Goal: Transaction & Acquisition: Purchase product/service

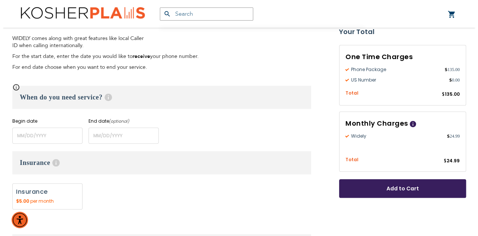
scroll to position [280, 0]
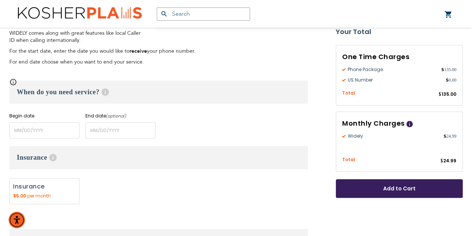
click at [4, 32] on section "Widely $24.99 /month Unlimited incoming calls Unlimited calls to Israel landlin…" at bounding box center [236, 196] width 465 height 627
click at [41, 118] on label "Begin date" at bounding box center [44, 115] width 70 height 7
click at [38, 133] on input "name" at bounding box center [44, 130] width 70 height 16
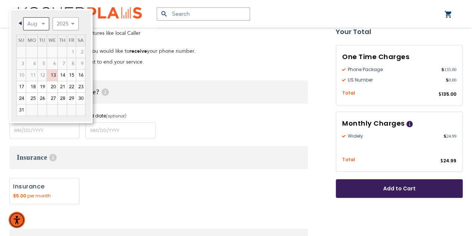
click at [44, 24] on select "Aug Sep Oct Nov Dec" at bounding box center [36, 23] width 26 height 13
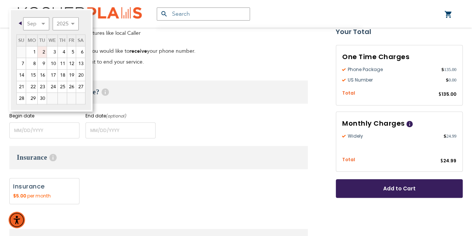
click at [43, 52] on link "2" at bounding box center [42, 51] width 9 height 11
type input "[DATE]"
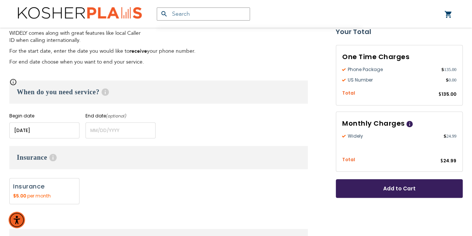
click at [49, 191] on label "Add" at bounding box center [44, 191] width 70 height 26
radio input "true"
click at [374, 189] on span "Add to Cart" at bounding box center [400, 188] width 78 height 8
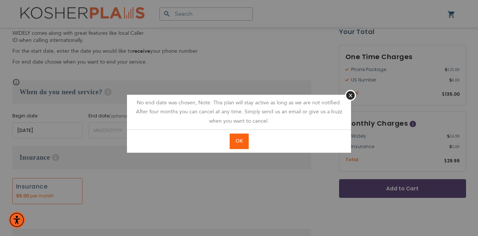
click at [242, 139] on span "OK" at bounding box center [239, 140] width 7 height 7
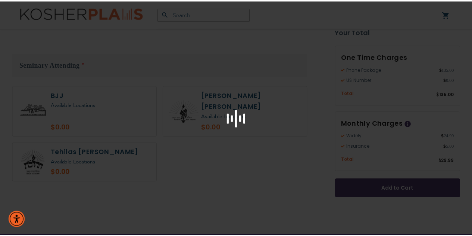
scroll to position [612, 0]
